Goal: Find specific page/section: Find specific page/section

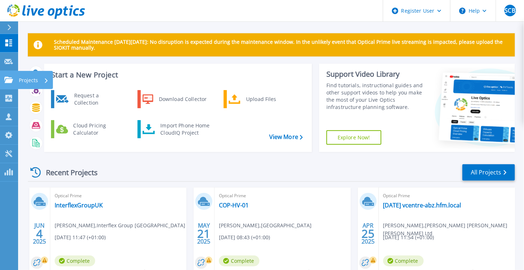
click at [17, 80] on link "Projects Projects" at bounding box center [9, 80] width 18 height 18
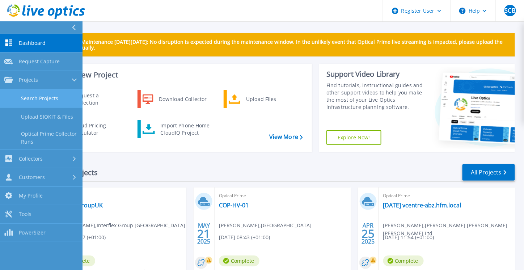
click at [51, 100] on link "Search Projects" at bounding box center [41, 98] width 82 height 18
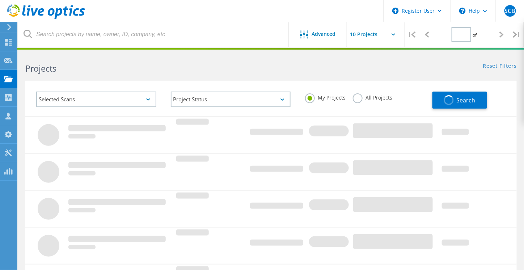
type input "1"
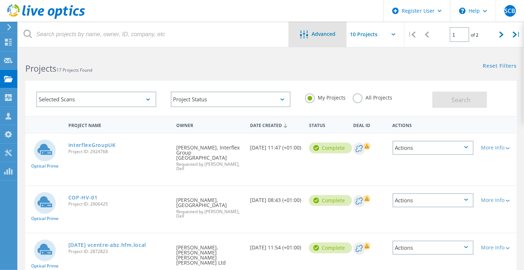
click at [328, 34] on span "Advanced" at bounding box center [324, 33] width 24 height 5
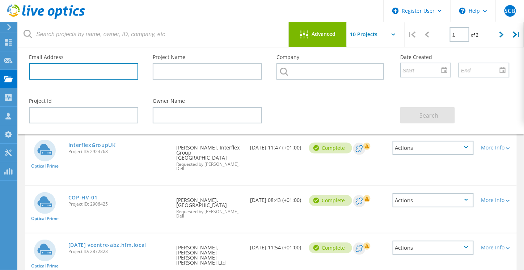
click at [72, 74] on input "text" at bounding box center [83, 71] width 109 height 16
click at [95, 71] on input "text" at bounding box center [83, 71] width 109 height 16
paste input "paul.cowley@ietrust.org"
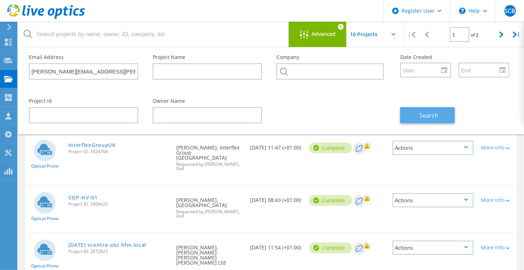
click at [424, 116] on span "Search" at bounding box center [428, 115] width 19 height 8
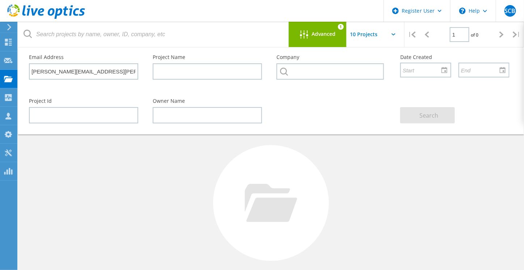
click at [128, 61] on div "Email Address paul.cowley@ietrust.org" at bounding box center [84, 66] width 124 height 39
click at [127, 66] on input "paul.cowley@ietrust.org" at bounding box center [83, 71] width 109 height 16
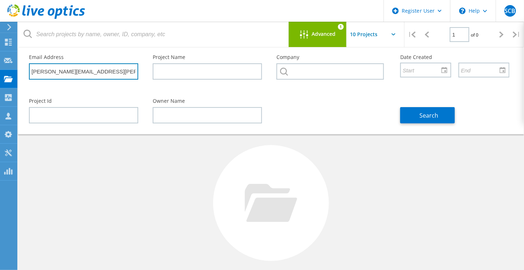
type input "paul.cowley@ietrust.org"
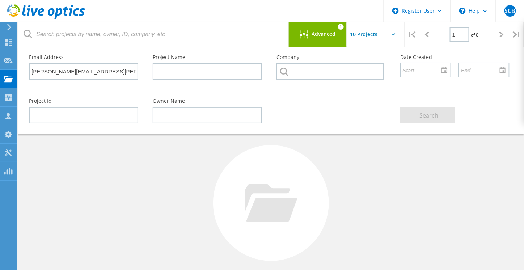
click at [279, 101] on div "Project Id Owner Name Search" at bounding box center [269, 110] width 495 height 39
click at [100, 74] on input "paul.cowley@ietrust.org" at bounding box center [83, 71] width 109 height 16
click at [294, 39] on div "Advanced 1" at bounding box center [318, 34] width 58 height 25
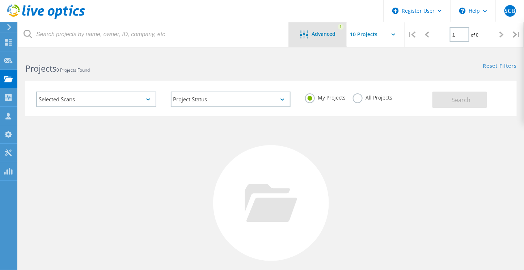
click at [332, 39] on div "Advanced 1" at bounding box center [318, 34] width 58 height 25
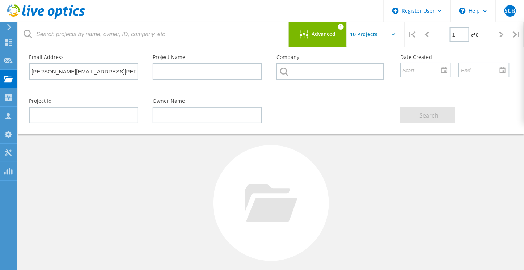
click at [330, 33] on span "Advanced" at bounding box center [324, 33] width 24 height 5
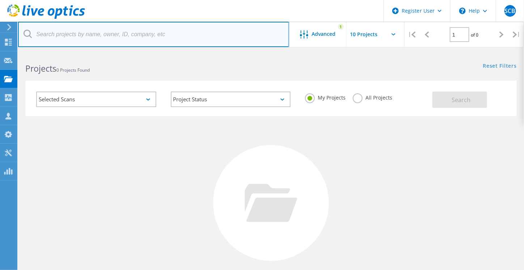
click at [132, 38] on input "text" at bounding box center [153, 34] width 271 height 25
paste input "paul.cowley@ietrust.org"
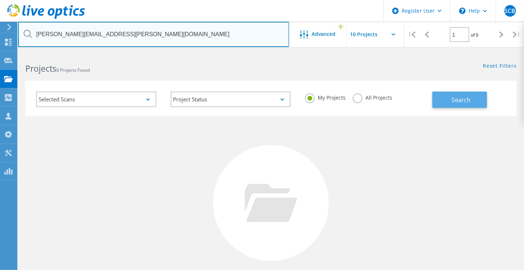
type input "paul.cowley@ietrust.org"
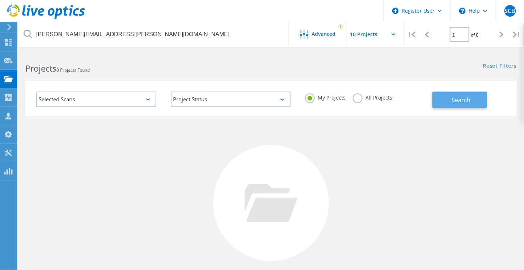
click at [457, 101] on span "Search" at bounding box center [460, 100] width 19 height 8
